Goal: Navigation & Orientation: Find specific page/section

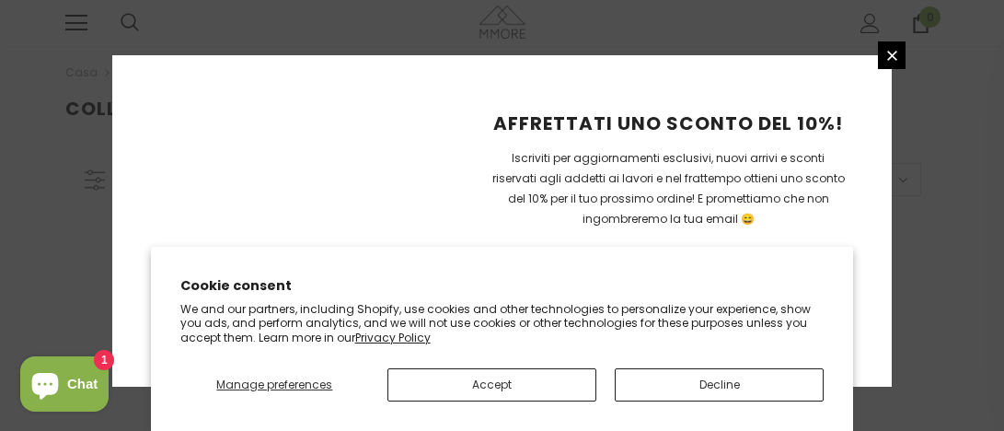
scroll to position [642, 0]
